Goal: Information Seeking & Learning: Understand process/instructions

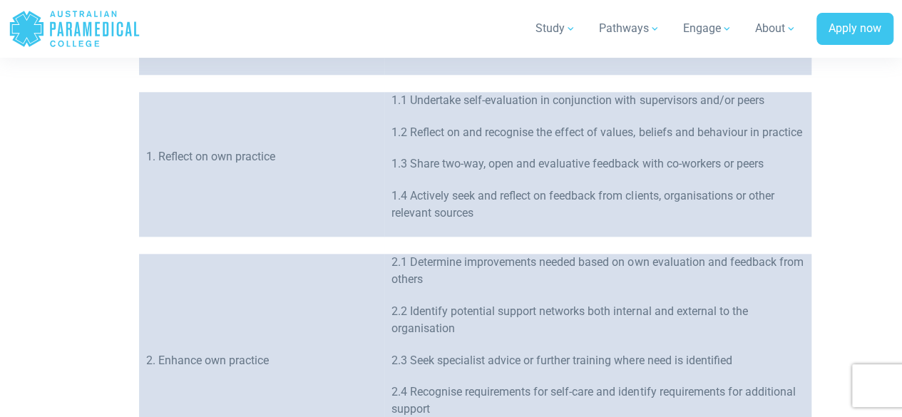
scroll to position [715, 0]
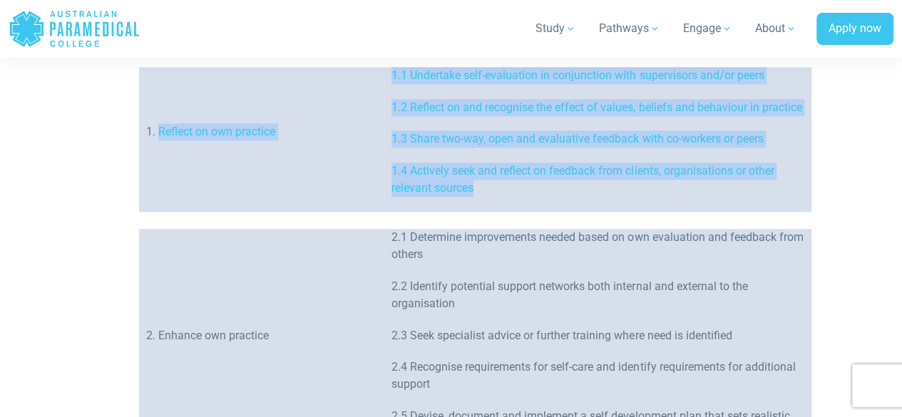
drag, startPoint x: 160, startPoint y: 139, endPoint x: 486, endPoint y: 205, distance: 333.1
click at [486, 205] on tr "1. Reflect on own practice 1.1 Undertake self-evaluation in conjunction with su…" at bounding box center [475, 139] width 672 height 145
click at [449, 140] on td "1.1 Undertake self-evaluation in conjunction with supervisors and/or peers 1.2 …" at bounding box center [597, 139] width 427 height 145
drag, startPoint x: 160, startPoint y: 140, endPoint x: 497, endPoint y: 205, distance: 343.5
click at [497, 205] on tr "1. Reflect on own practice 1.1 Undertake self-evaluation in conjunction with su…" at bounding box center [475, 139] width 672 height 145
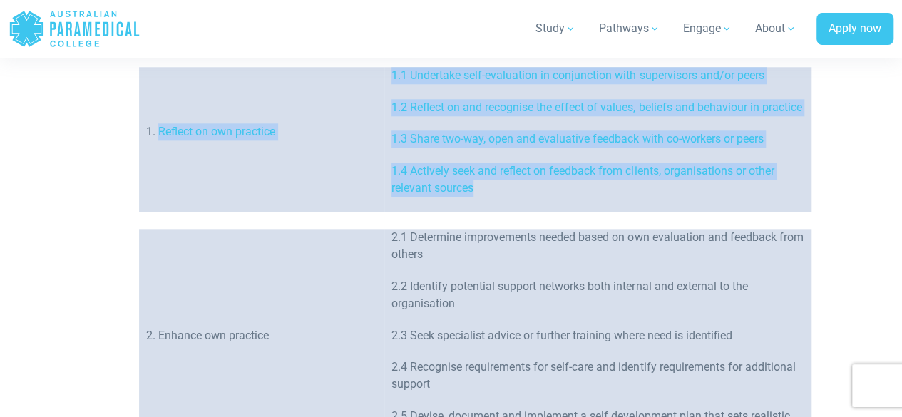
copy tr "Reflect on own practice 1.1 Undertake self-evaluation in conjunction with super…"
click at [389, 106] on td "1.1 Undertake self-evaluation in conjunction with supervisors and/or peers 1.2 …" at bounding box center [597, 139] width 427 height 145
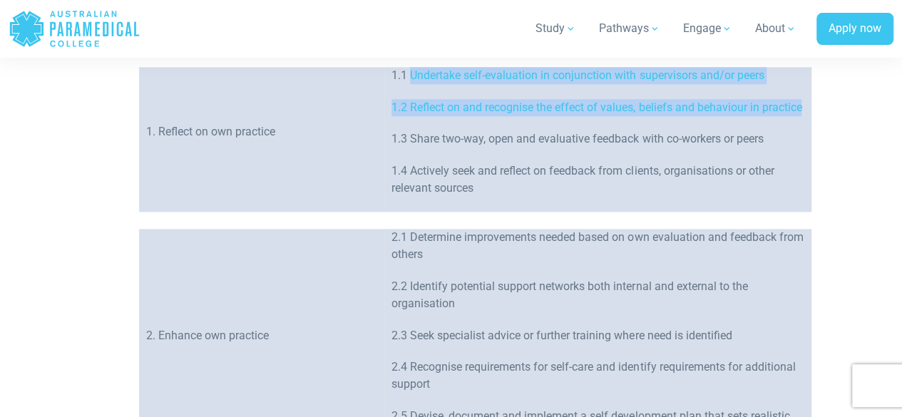
drag, startPoint x: 410, startPoint y: 73, endPoint x: 438, endPoint y: 116, distance: 51.6
click at [438, 116] on td "1.1 Undertake self-evaluation in conjunction with supervisors and/or peers 1.2 …" at bounding box center [597, 139] width 427 height 145
copy td "Undertake self-evaluation in conjunction with supervisors and/or peers 1.2 Refl…"
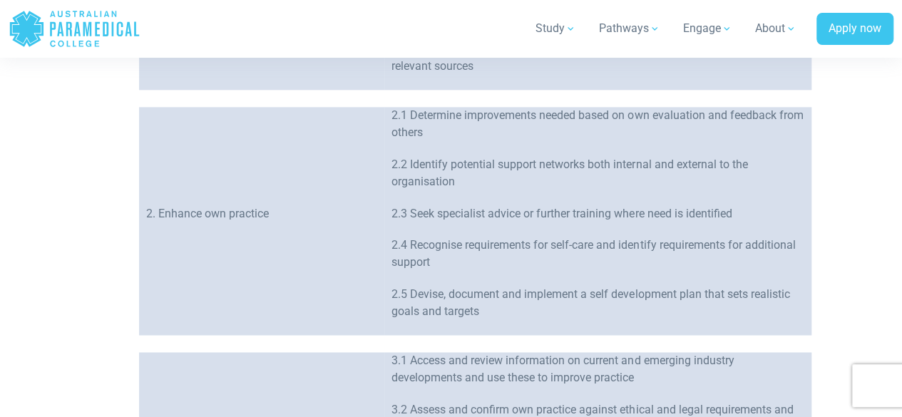
scroll to position [858, 0]
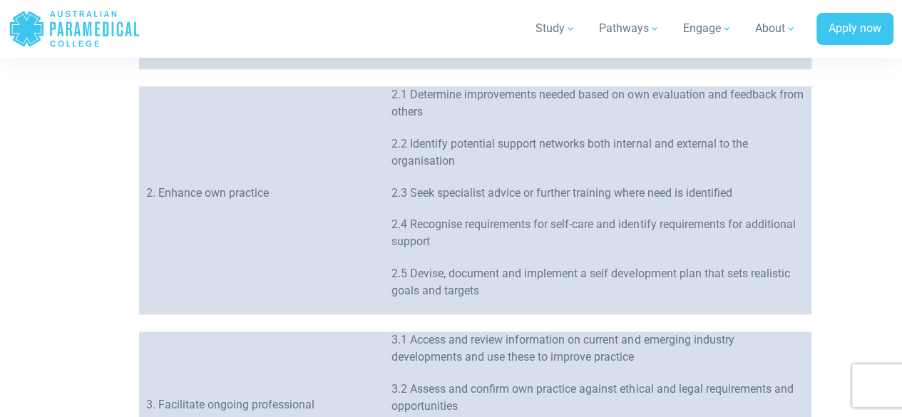
click at [481, 158] on p "2.2 Identify potential support networks both internal and external to the organ…" at bounding box center [597, 152] width 413 height 34
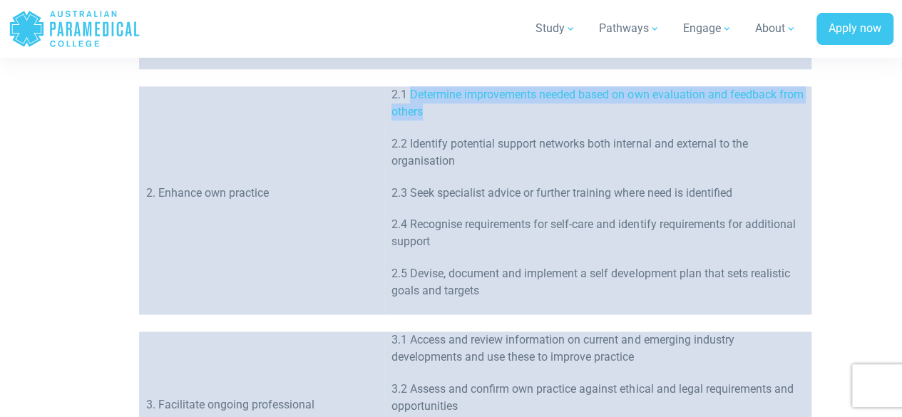
drag, startPoint x: 410, startPoint y: 112, endPoint x: 449, endPoint y: 130, distance: 42.7
click at [449, 121] on p "2.1 Determine improvements needed based on own evaluation and feedback from oth…" at bounding box center [597, 103] width 413 height 34
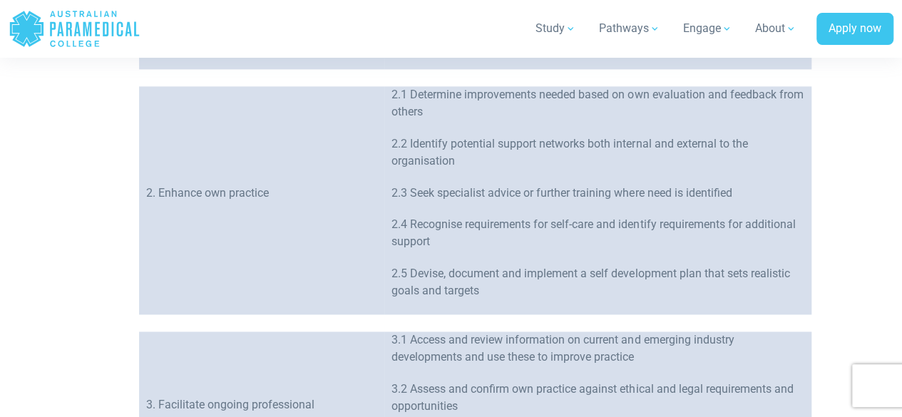
drag, startPoint x: 444, startPoint y: 140, endPoint x: 423, endPoint y: 117, distance: 31.3
click at [423, 117] on p "2.1 Determine improvements needed based on own evaluation and feedback from oth…" at bounding box center [597, 103] width 413 height 34
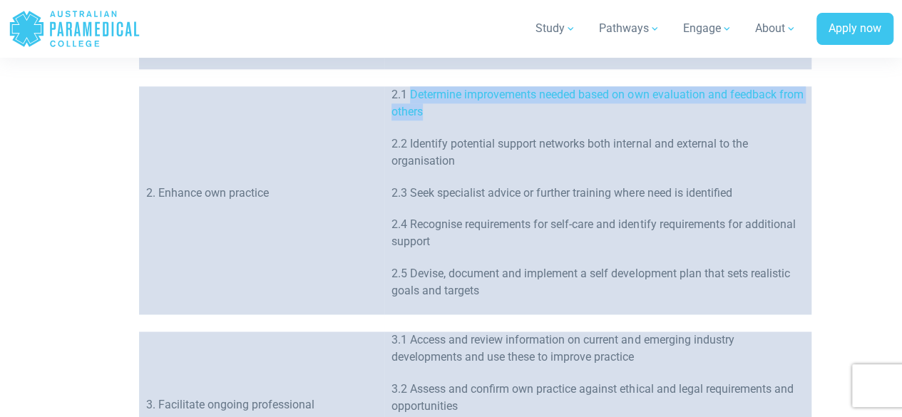
drag, startPoint x: 410, startPoint y: 110, endPoint x: 461, endPoint y: 130, distance: 55.3
click at [461, 121] on p "2.1 Determine improvements needed based on own evaluation and feedback from oth…" at bounding box center [597, 103] width 413 height 34
copy p "Determine improvements needed based on own evaluation and feedback from others"
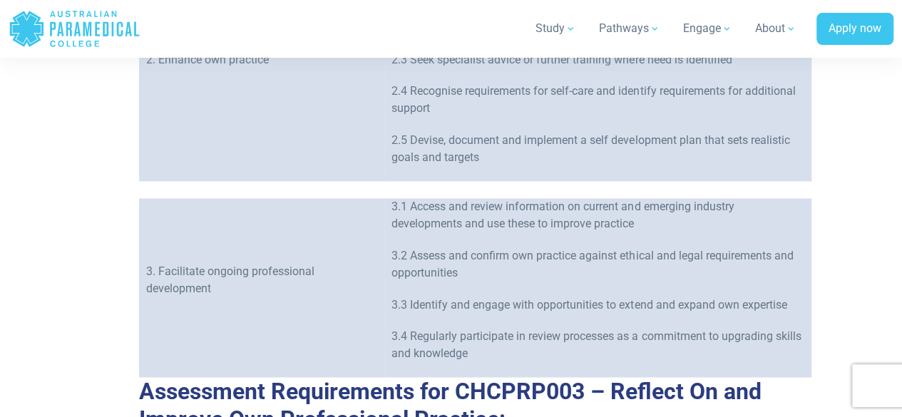
scroll to position [1041, 0]
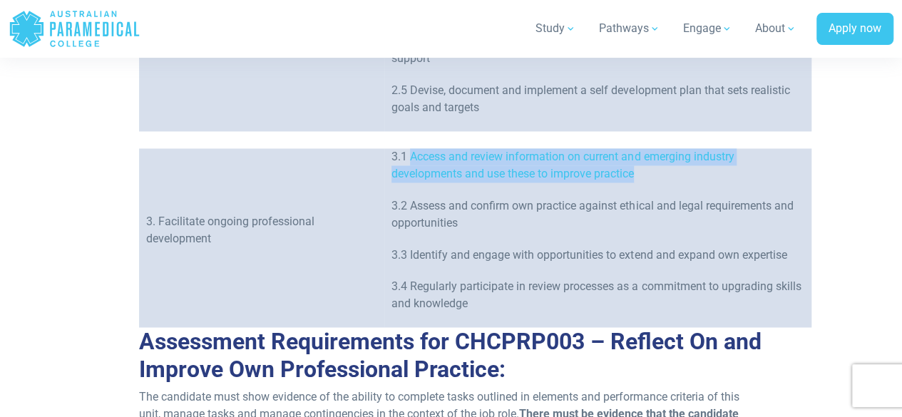
drag, startPoint x: 411, startPoint y: 170, endPoint x: 641, endPoint y: 193, distance: 231.4
click at [641, 183] on p "3.1 Access and review information on current and emerging industry developments…" at bounding box center [597, 165] width 413 height 34
copy p "Access and review information on current and emerging industry developments and…"
